Goal: Check status: Check status

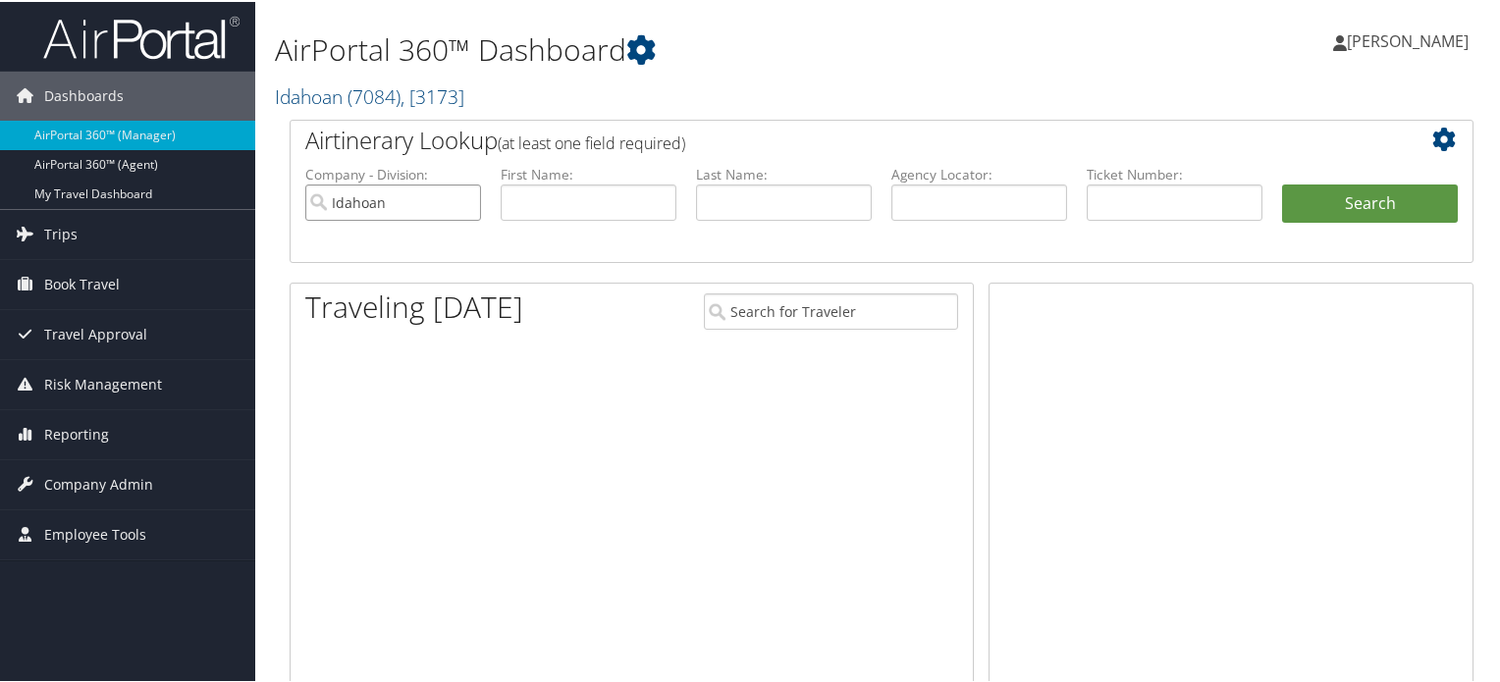
click at [460, 199] on input "Idahoan" at bounding box center [393, 201] width 176 height 36
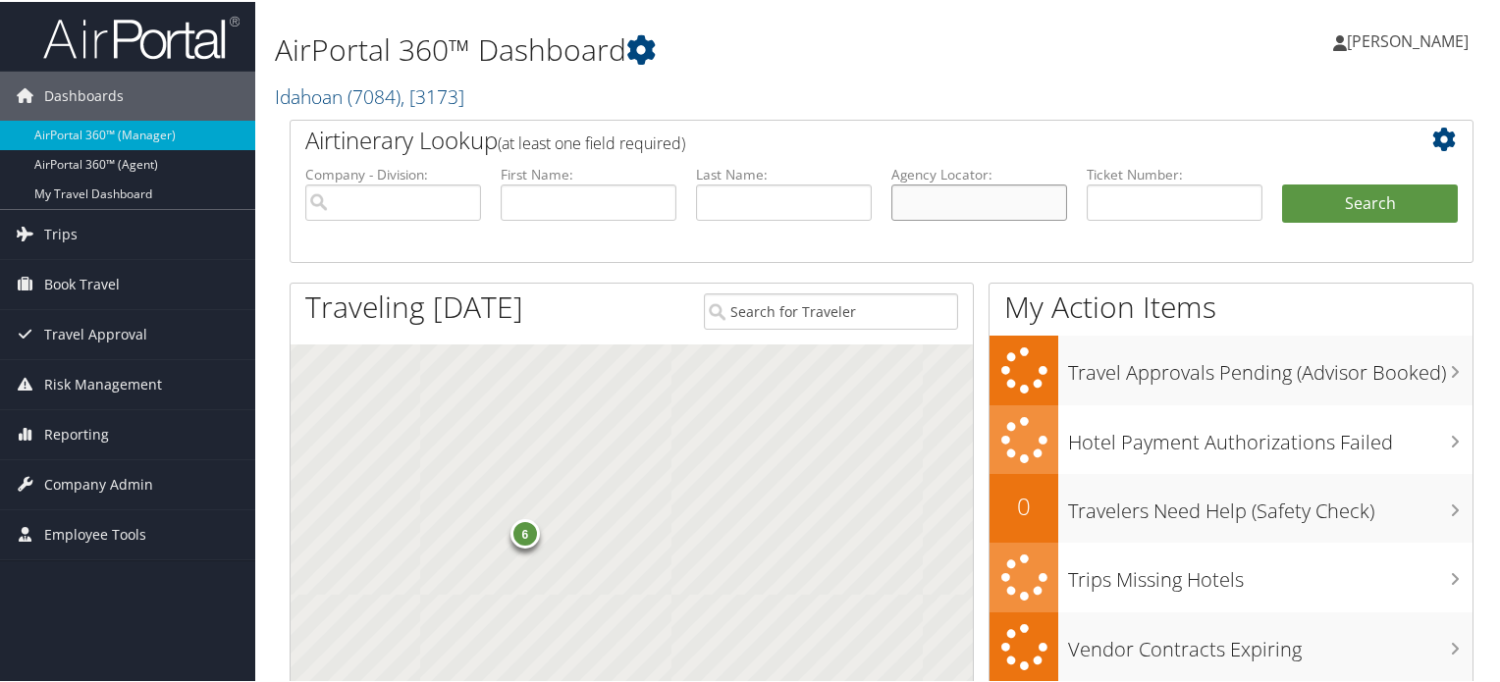
click at [977, 198] on input "text" at bounding box center [980, 201] width 176 height 36
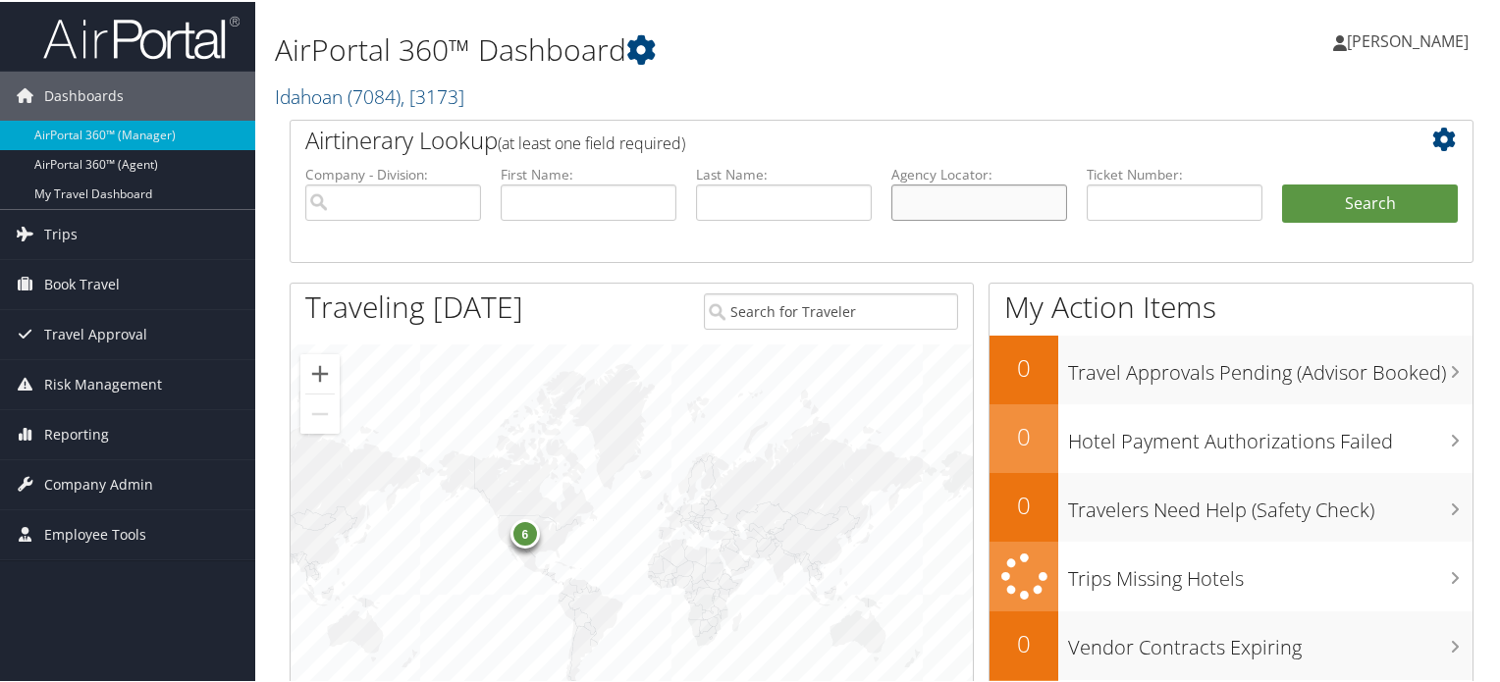
paste input "DBD1H1"
type input "DBD1H1"
click at [1419, 198] on button "Search" at bounding box center [1370, 202] width 176 height 39
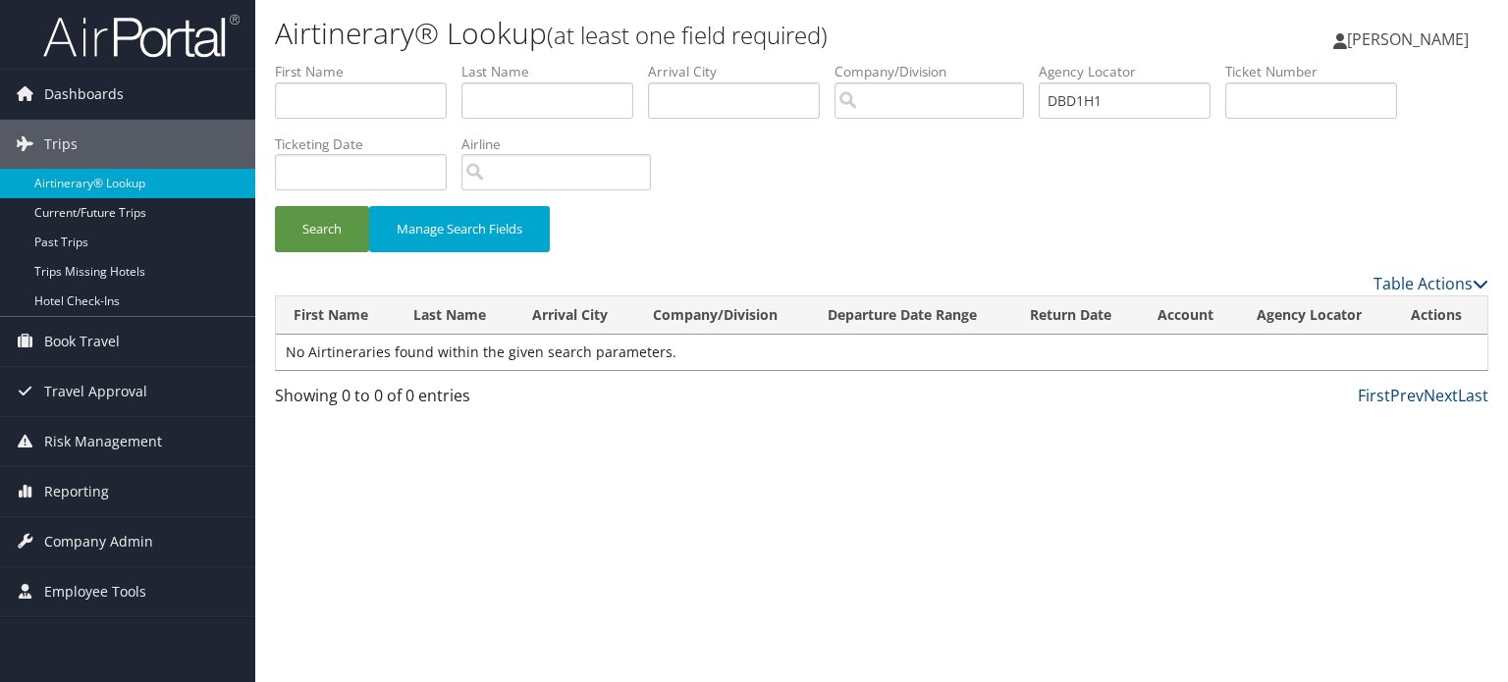
click at [292, 347] on td "No Airtineraries found within the given search parameters." at bounding box center [882, 352] width 1212 height 35
drag, startPoint x: 292, startPoint y: 347, endPoint x: 669, endPoint y: 354, distance: 377.1
click at [669, 354] on td "No Airtineraries found within the given search parameters." at bounding box center [882, 352] width 1212 height 35
click at [854, 209] on div "Search Manage Search Fields" at bounding box center [881, 239] width 1243 height 66
drag, startPoint x: 1167, startPoint y: 88, endPoint x: 999, endPoint y: 105, distance: 169.7
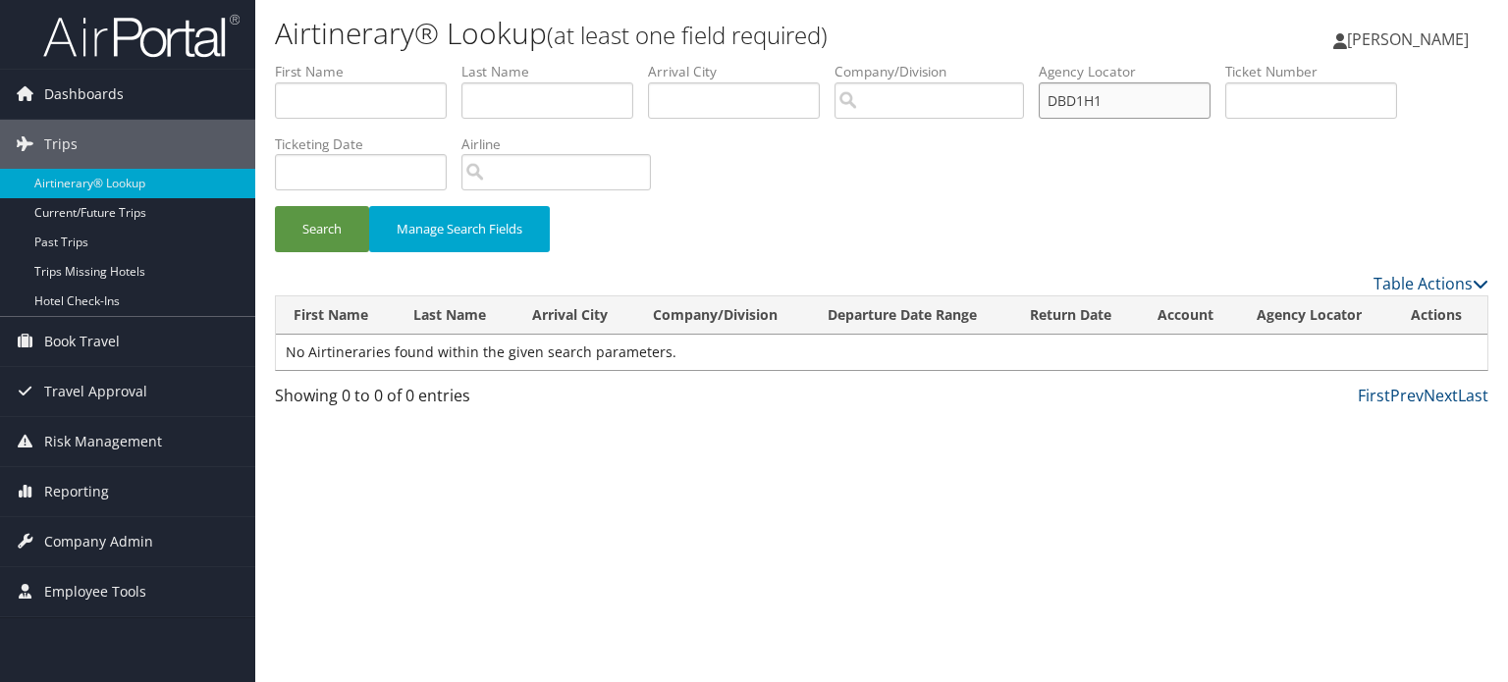
click at [999, 62] on ul "First Name Last Name Departure City Arrival City Company/Division Airport/City …" at bounding box center [882, 62] width 1214 height 0
click at [1064, 239] on div "Search Manage Search Fields" at bounding box center [881, 239] width 1243 height 66
